Goal: Information Seeking & Learning: Learn about a topic

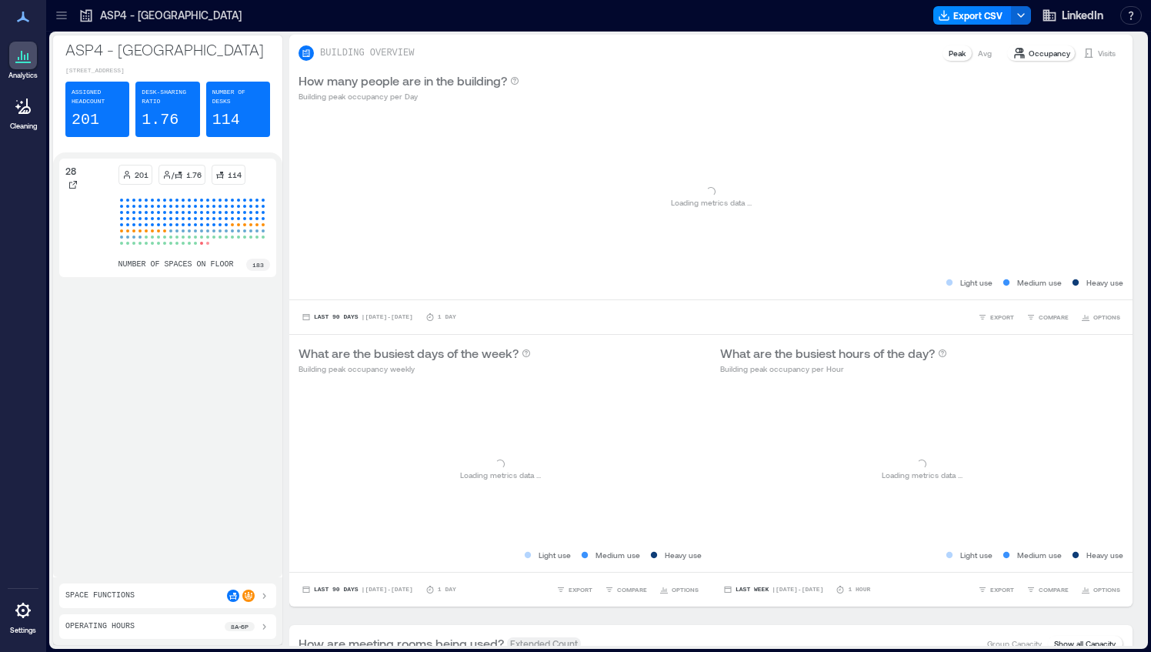
click at [58, 17] on icon at bounding box center [61, 15] width 15 height 15
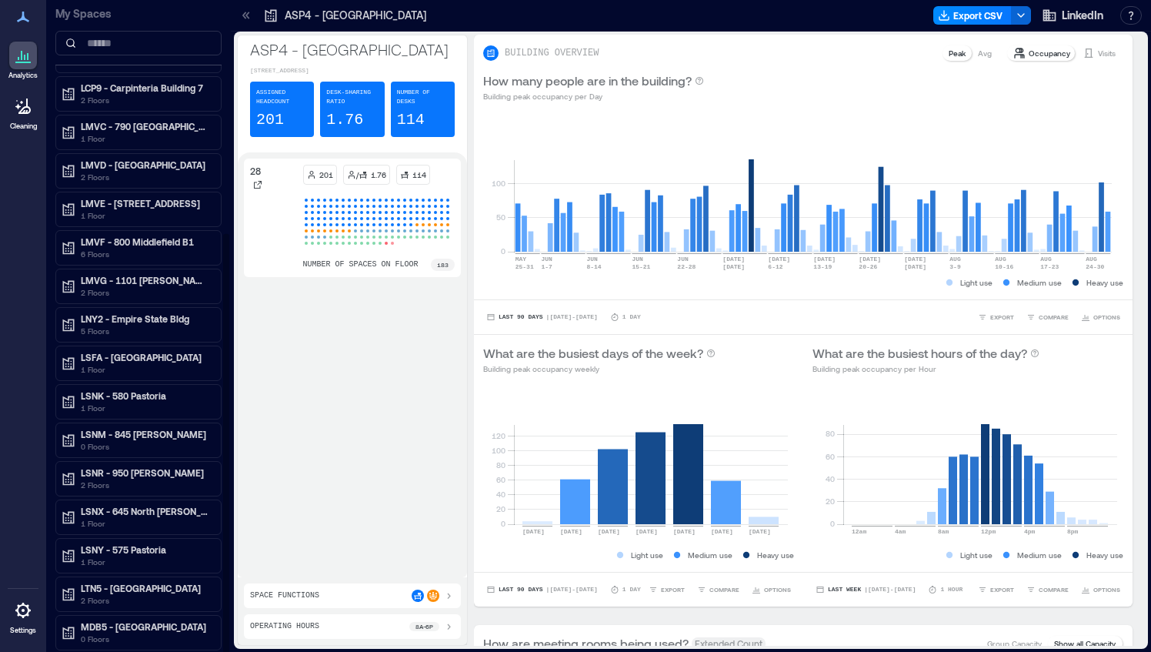
scroll to position [361, 0]
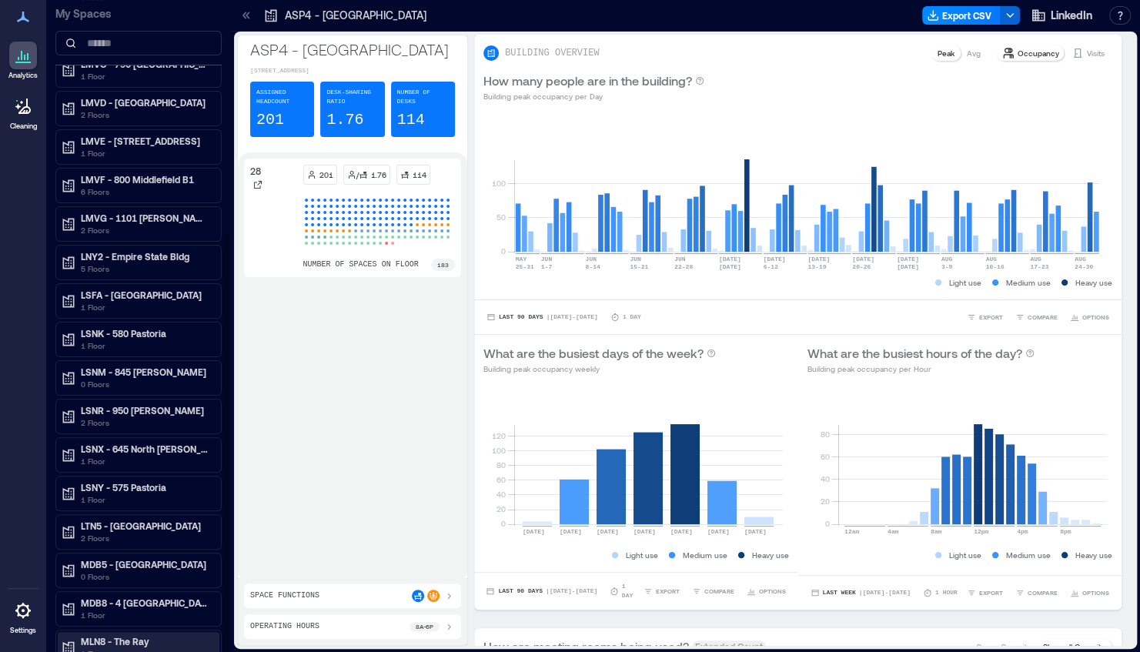
click at [134, 647] on p "1 Floor" at bounding box center [145, 653] width 129 height 12
click at [143, 647] on p "1 Floor" at bounding box center [145, 653] width 129 height 12
click at [75, 635] on div "MLN8 - The Ray 1 Floor" at bounding box center [135, 647] width 149 height 25
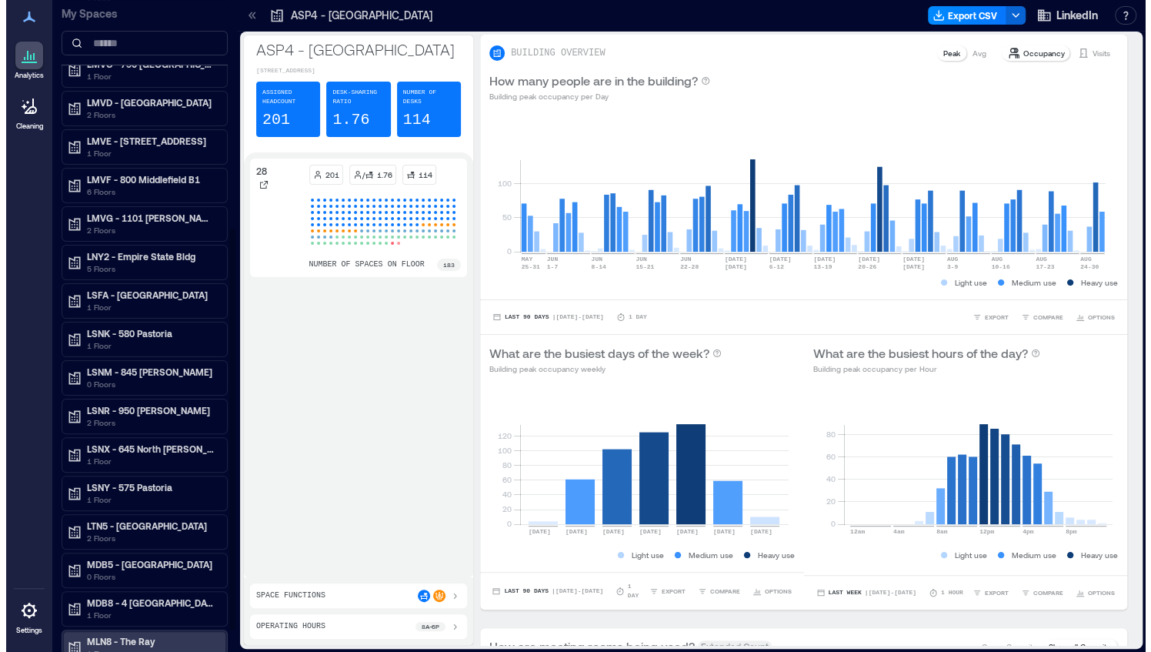
scroll to position [406, 0]
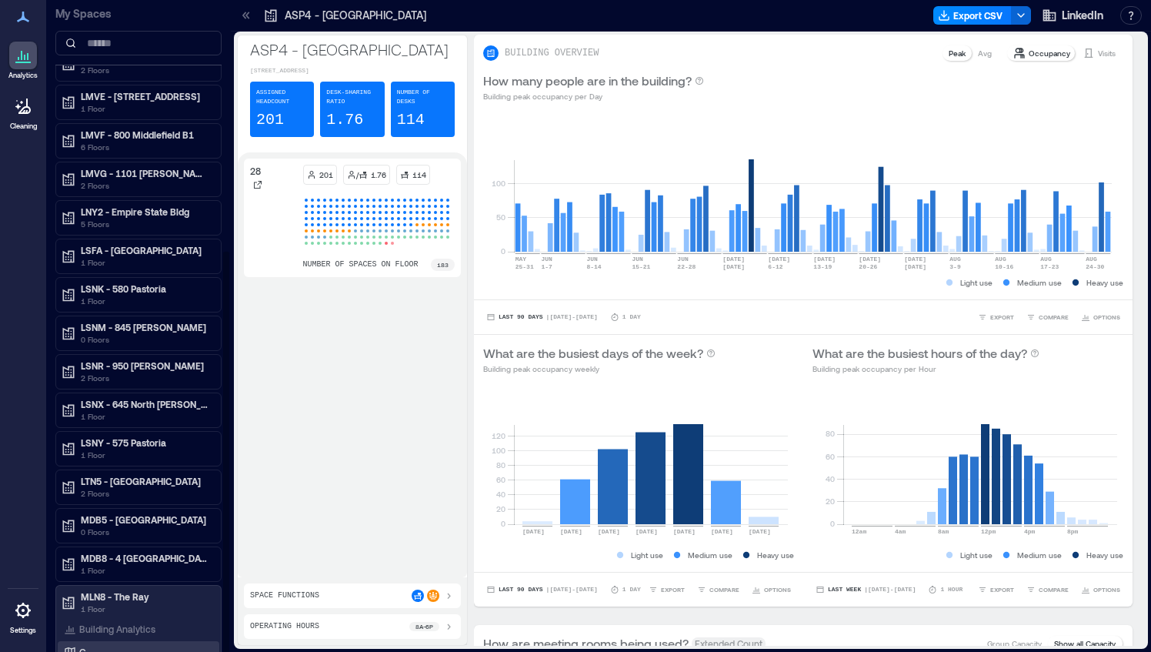
click at [90, 644] on div "G" at bounding box center [135, 651] width 149 height 15
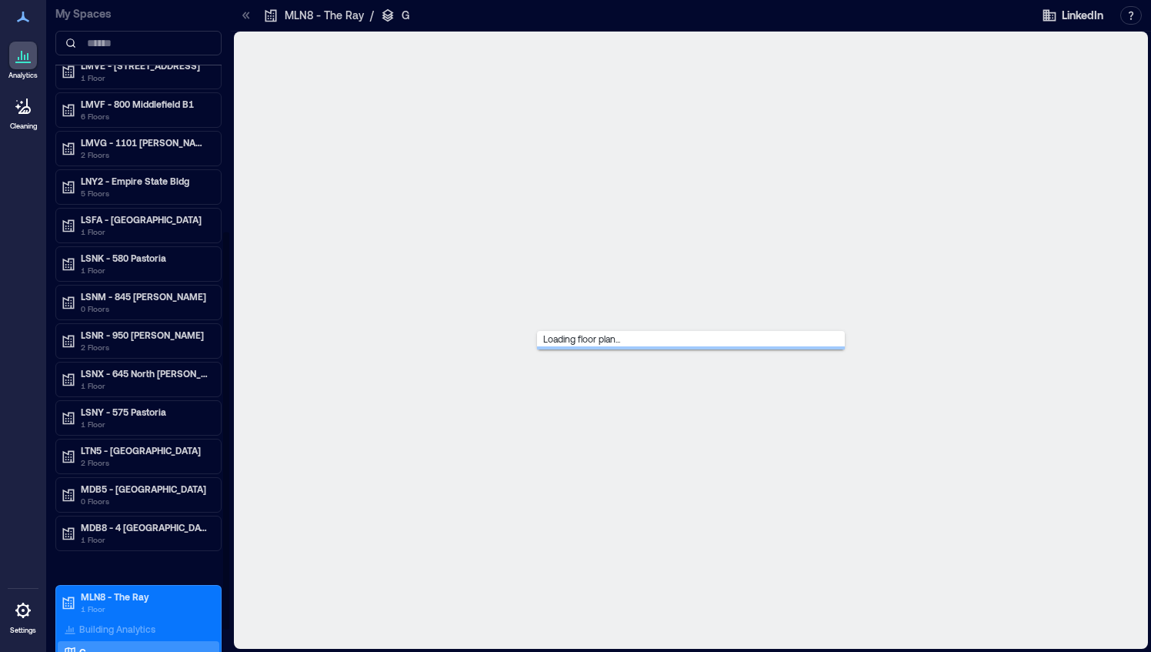
scroll to position [375, 0]
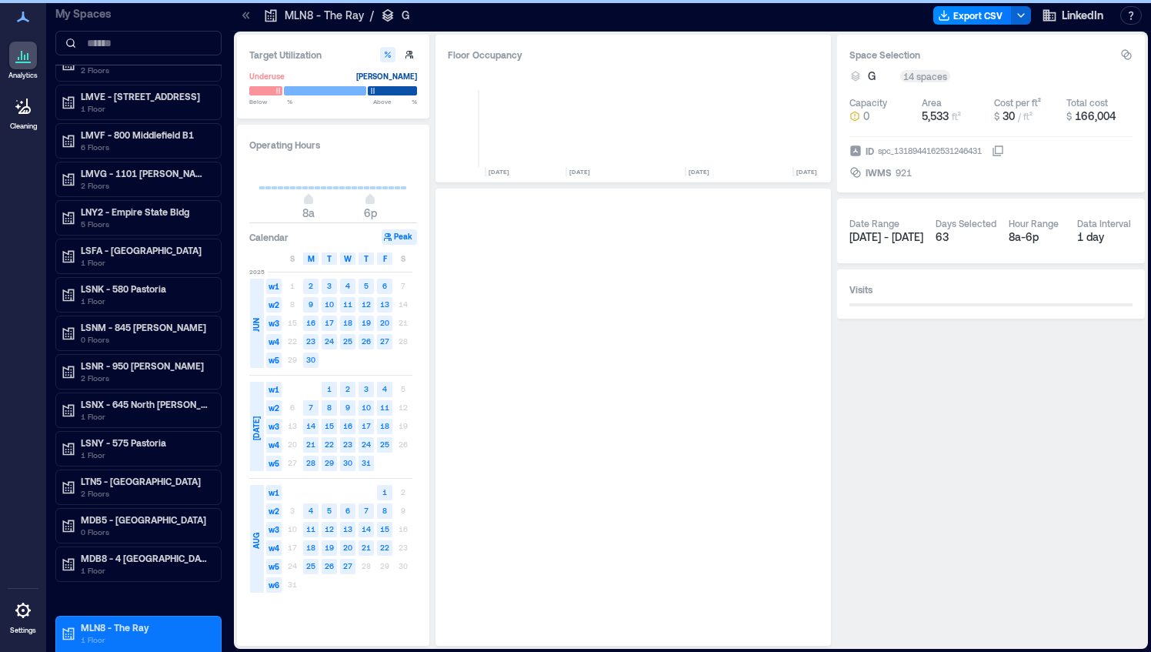
click at [240, 13] on icon at bounding box center [246, 15] width 15 height 15
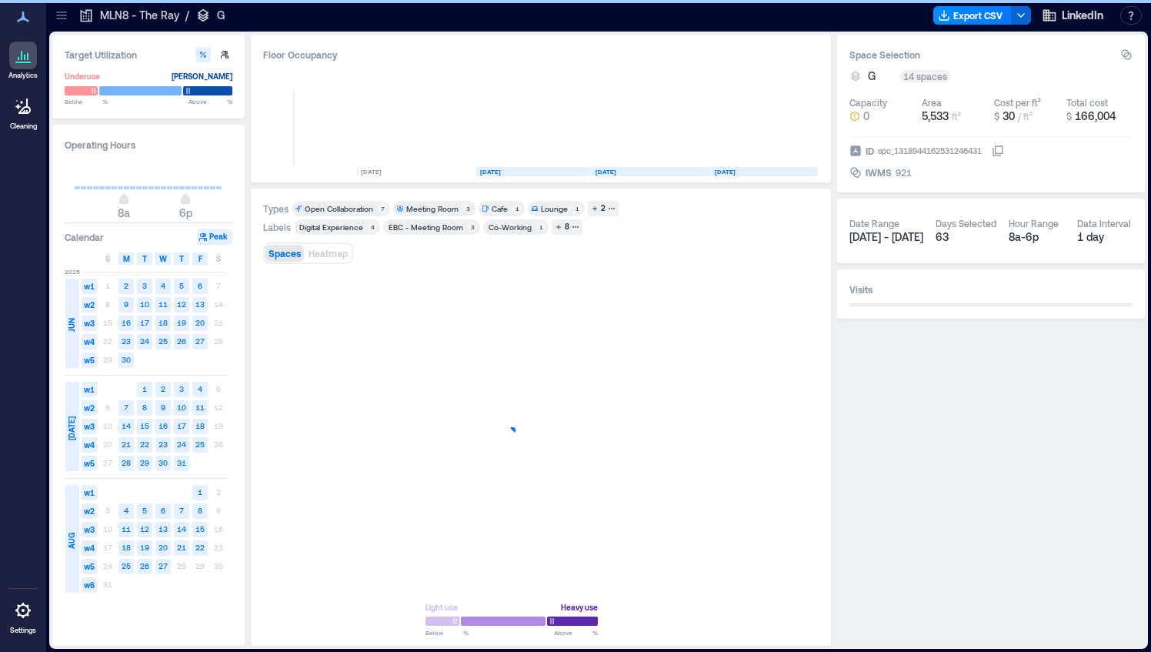
scroll to position [0, 486]
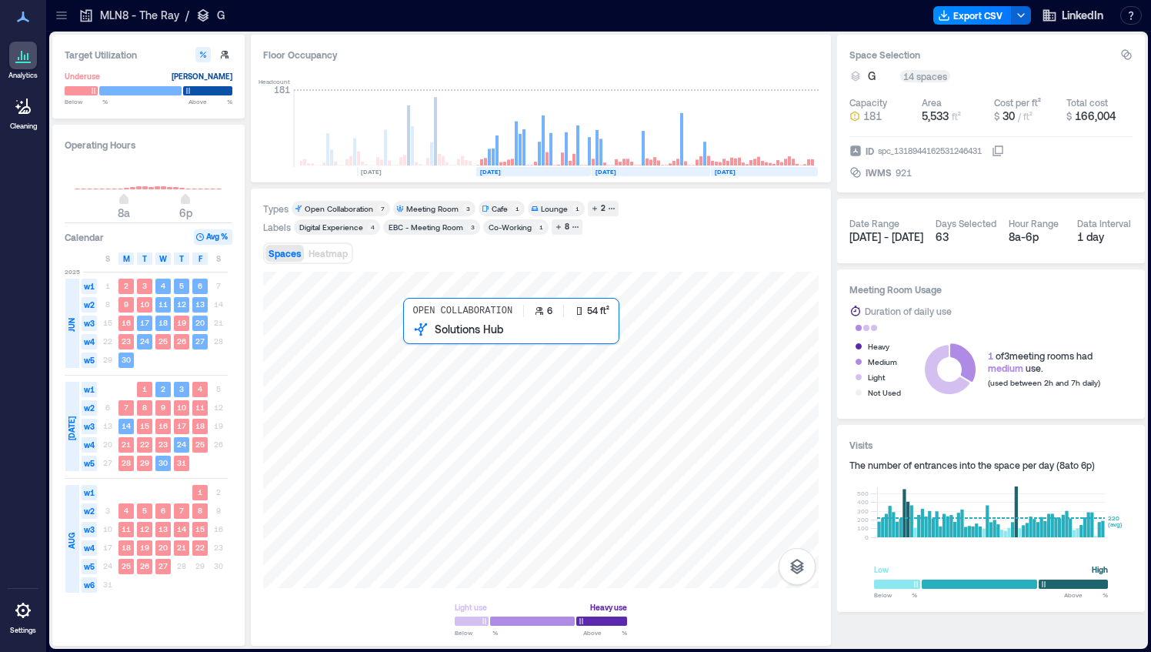
click at [443, 391] on div at bounding box center [541, 430] width 556 height 316
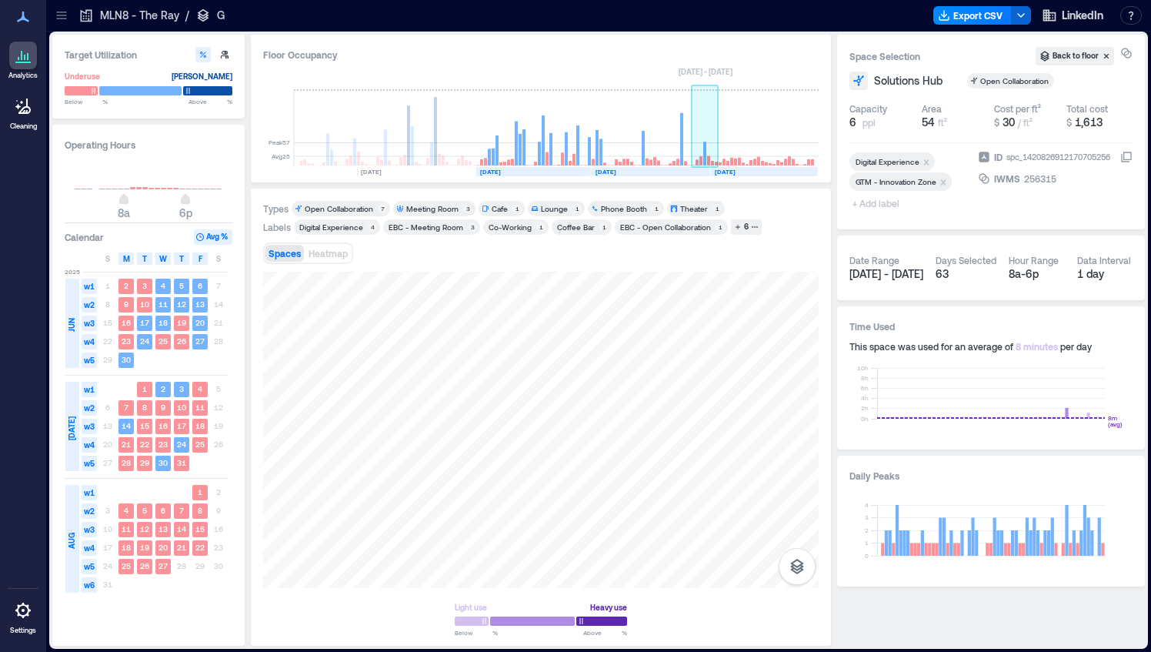
click at [704, 148] on rect at bounding box center [705, 154] width 3 height 24
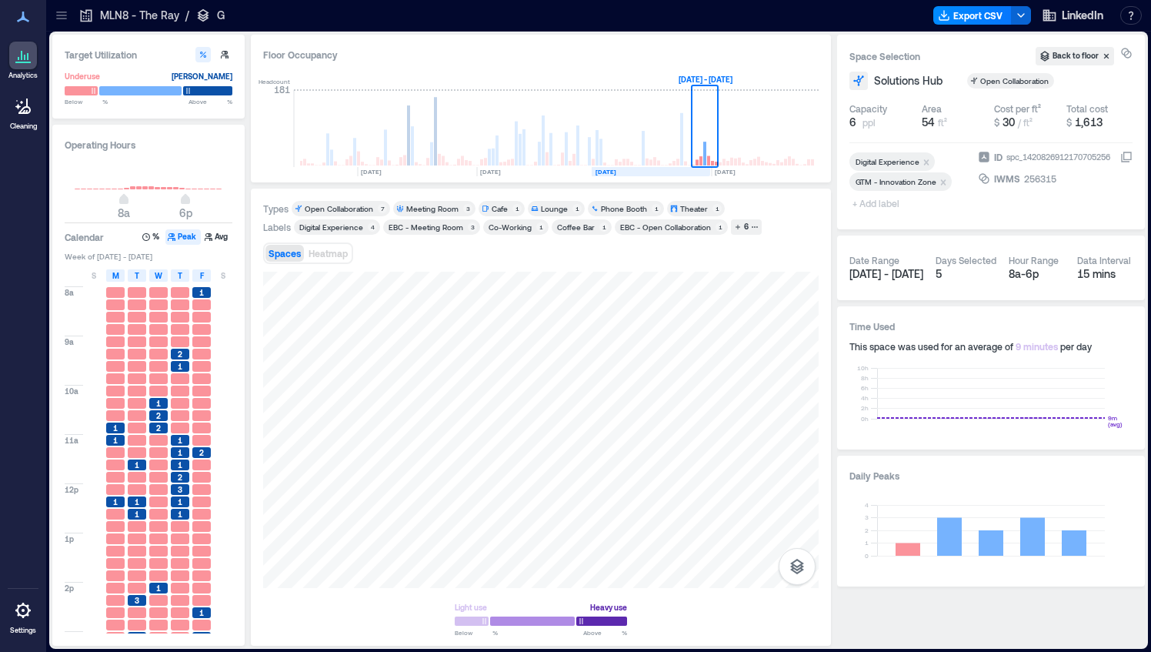
click at [649, 172] on rect at bounding box center [651, 171] width 119 height 9
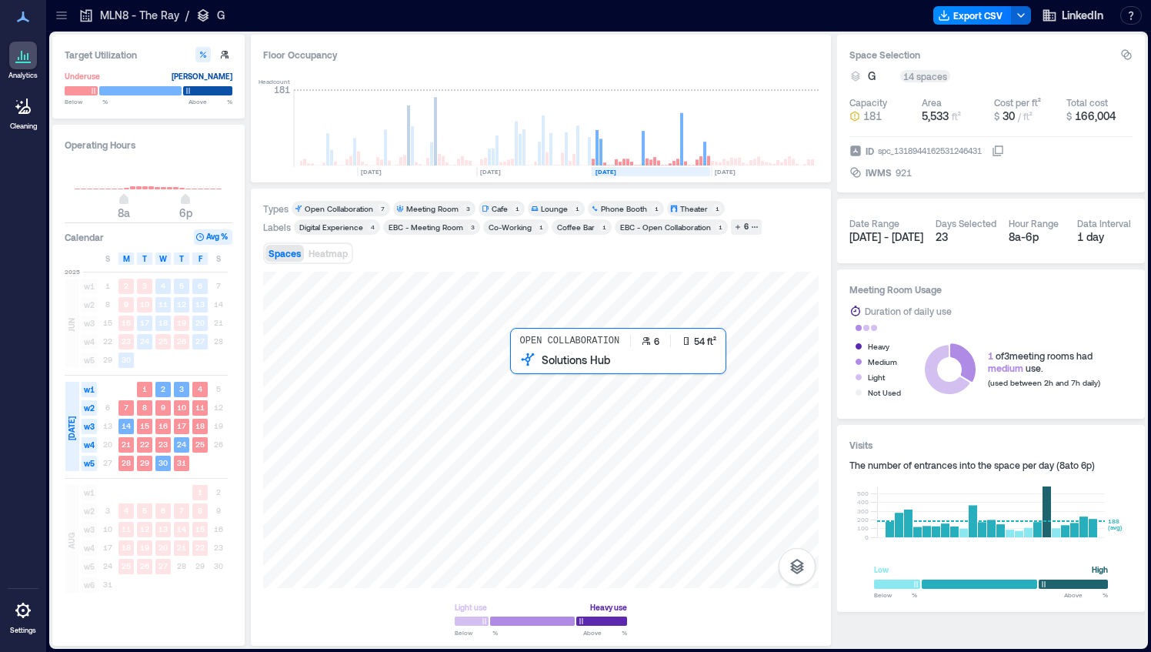
click at [542, 411] on div at bounding box center [541, 430] width 556 height 316
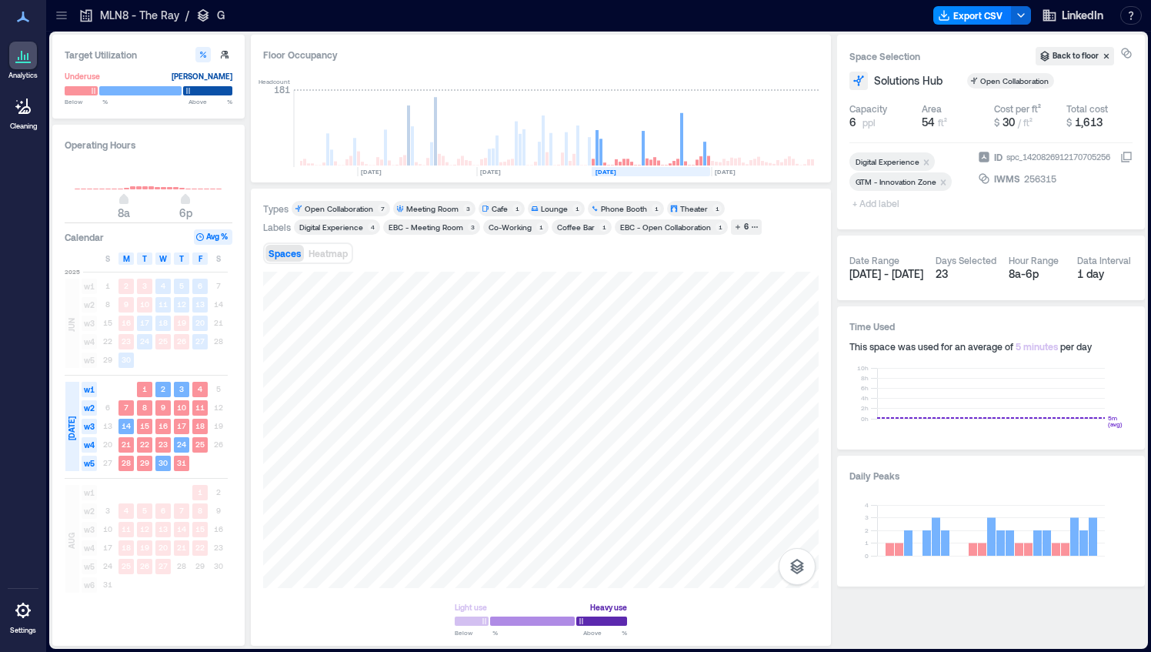
drag, startPoint x: 588, startPoint y: 453, endPoint x: 562, endPoint y: 217, distance: 237.0
click at [445, 423] on div at bounding box center [541, 430] width 556 height 316
